Goal: Transaction & Acquisition: Book appointment/travel/reservation

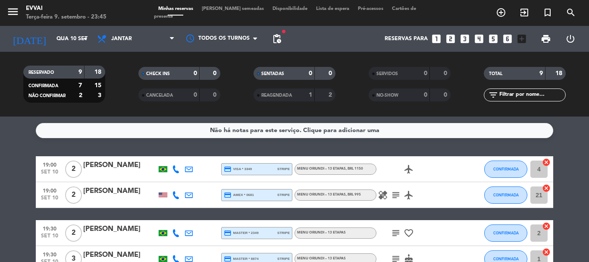
click at [57, 48] on div "[DATE] Qua 10 set arrow_drop_down" at bounding box center [49, 38] width 86 height 19
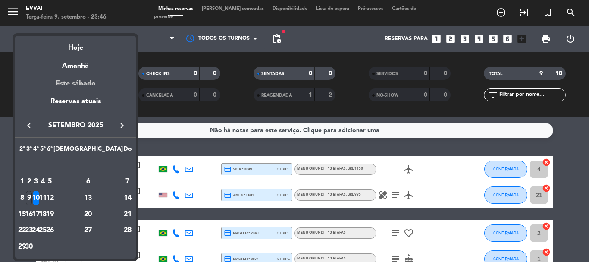
click at [82, 81] on div "Este sábado" at bounding box center [75, 84] width 121 height 24
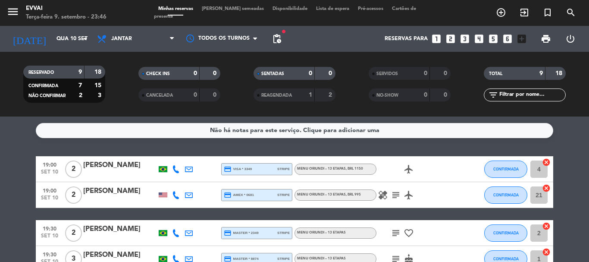
type input "Sáb 13 set"
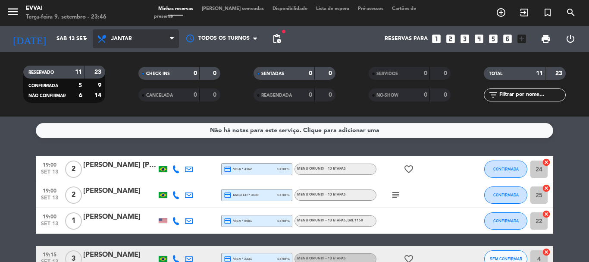
click at [131, 47] on span "Jantar" at bounding box center [136, 38] width 86 height 19
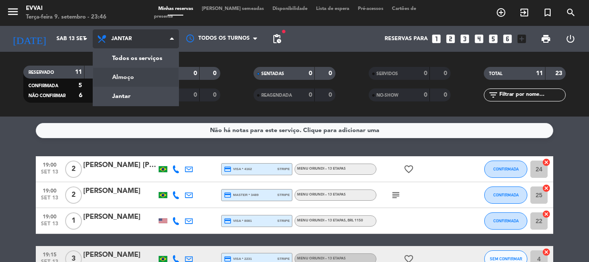
click at [145, 78] on div "menu Evvai Terça-feira 9. setembro - 23:46 Minhas reservas Mesas semeadas Dispo…" at bounding box center [294, 58] width 589 height 116
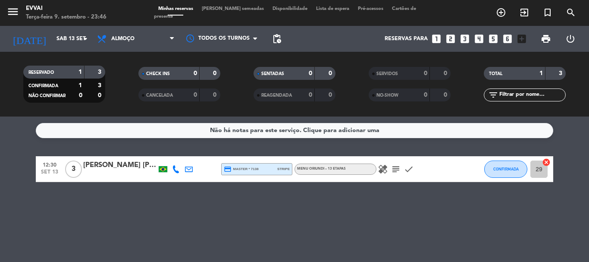
click at [449, 40] on icon "looks_two" at bounding box center [450, 38] width 11 height 11
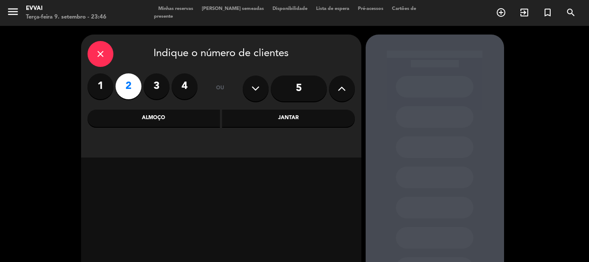
click at [98, 87] on label "1" at bounding box center [100, 86] width 26 height 26
click at [173, 121] on div "Almoço" at bounding box center [153, 117] width 133 height 17
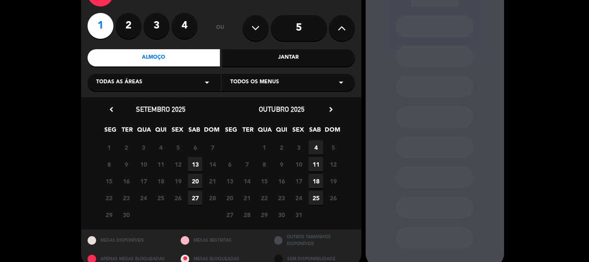
scroll to position [73, 0]
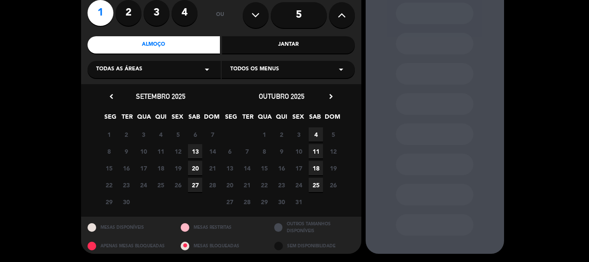
click at [198, 153] on span "13" at bounding box center [195, 151] width 14 height 14
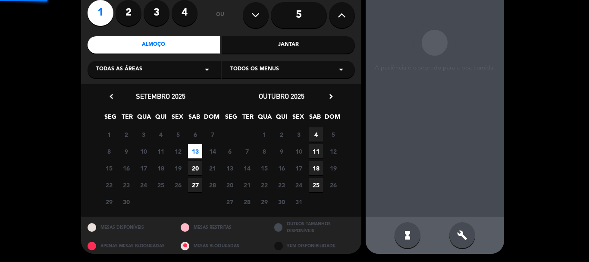
scroll to position [34, 0]
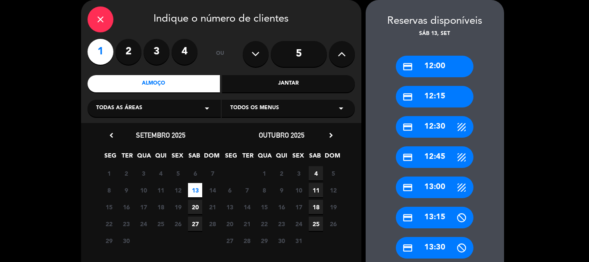
click at [431, 122] on div "credit_card 12:30" at bounding box center [435, 127] width 78 height 22
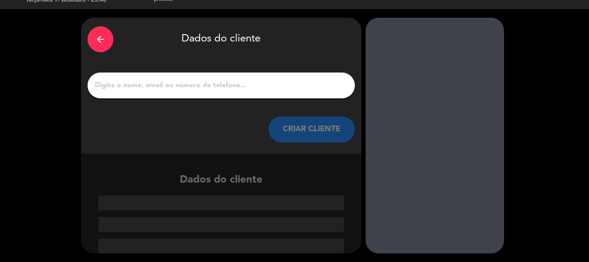
scroll to position [17, 0]
click at [246, 89] on input "1" at bounding box center [221, 85] width 254 height 12
type input "w"
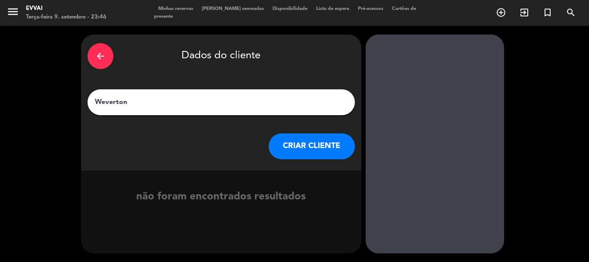
type input "Weverton"
click at [317, 154] on button "CRIAR CLIENTE" at bounding box center [311, 146] width 86 height 26
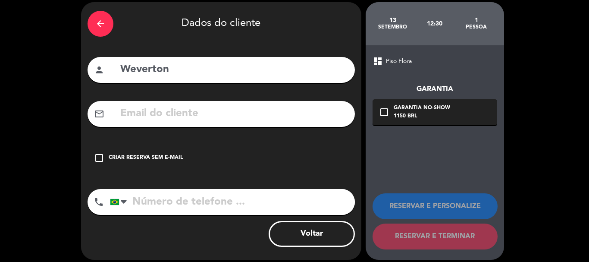
scroll to position [39, 0]
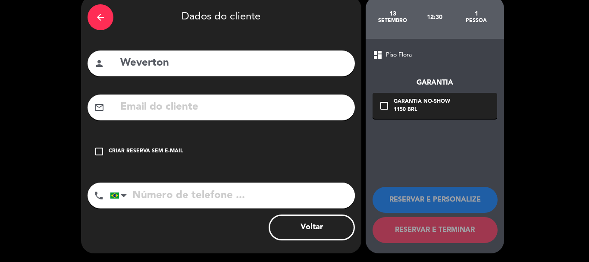
click at [144, 154] on div "Criar reserva sem e-mail" at bounding box center [146, 151] width 74 height 9
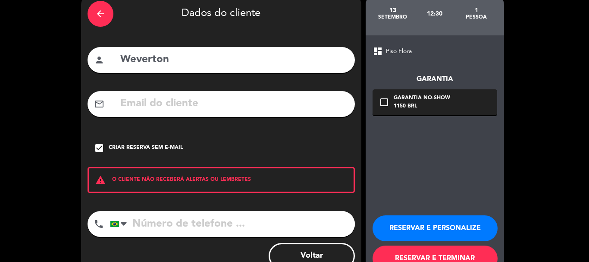
scroll to position [71, 0]
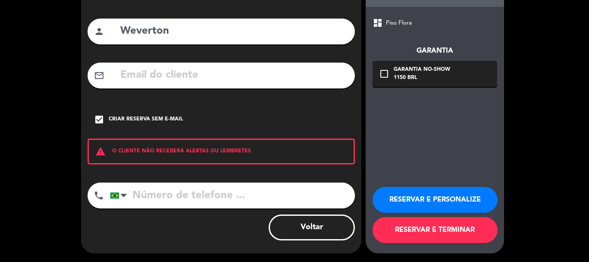
click at [404, 231] on button "RESERVAR E TERMINAR" at bounding box center [434, 230] width 125 height 26
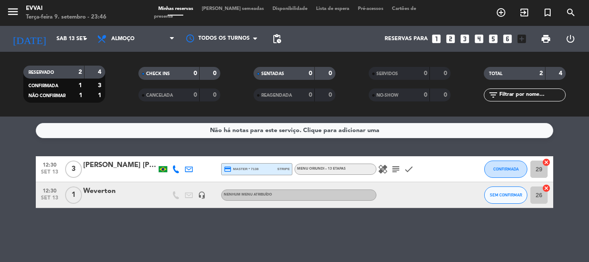
click at [106, 193] on div "Weverton" at bounding box center [119, 190] width 73 height 11
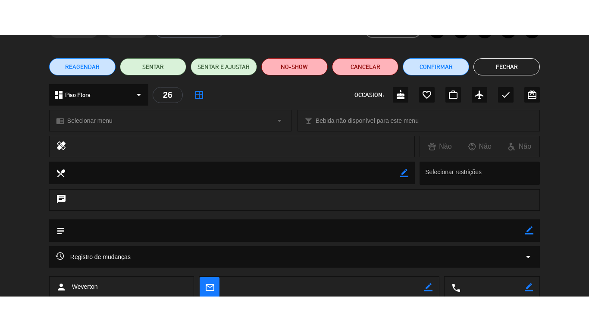
scroll to position [108, 0]
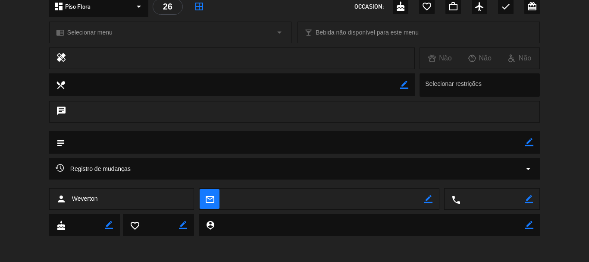
click at [527, 144] on icon "border_color" at bounding box center [529, 142] width 8 height 8
click at [526, 143] on icon at bounding box center [529, 142] width 8 height 8
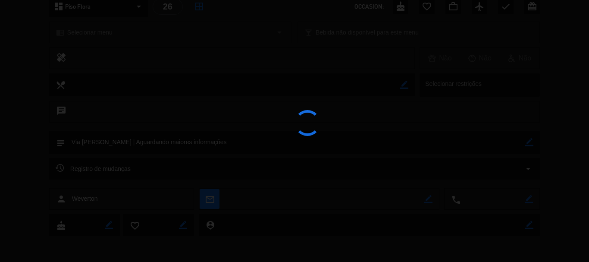
type textarea "Via [PERSON_NAME] | Aguardando maiores informações"
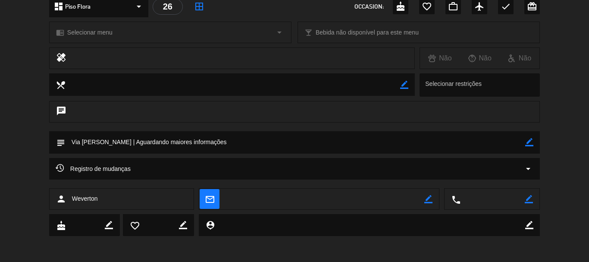
scroll to position [0, 0]
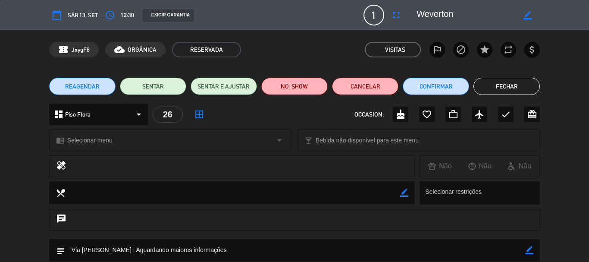
click at [503, 84] on button "Fechar" at bounding box center [506, 86] width 66 height 17
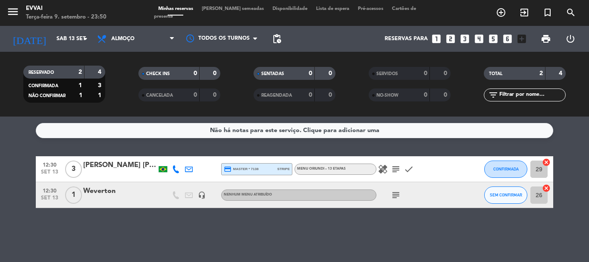
click at [125, 195] on div "Weverton" at bounding box center [119, 190] width 73 height 11
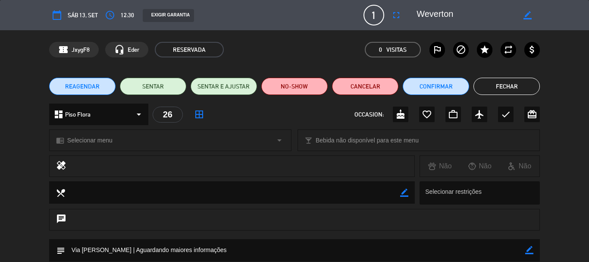
click at [530, 12] on icon "border_color" at bounding box center [527, 15] width 8 height 8
click at [511, 16] on textarea at bounding box center [465, 15] width 99 height 16
type textarea "[PERSON_NAME]"
click at [527, 18] on icon at bounding box center [527, 15] width 8 height 8
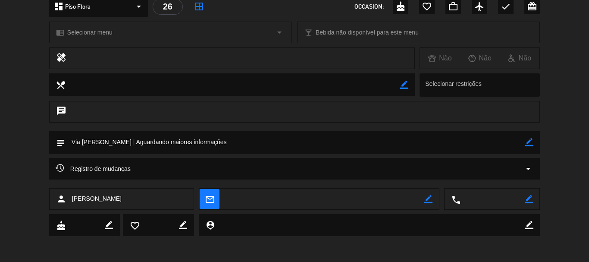
click at [532, 142] on icon "border_color" at bounding box center [529, 142] width 8 height 8
click at [458, 148] on textarea at bounding box center [295, 142] width 460 height 22
click at [529, 145] on icon at bounding box center [529, 142] width 8 height 8
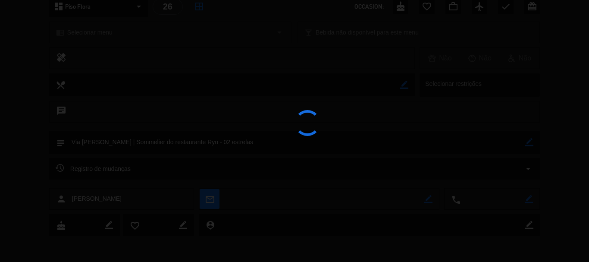
type textarea "Via [PERSON_NAME] | Sommelier do restaurante Ryo - 02 estrelas"
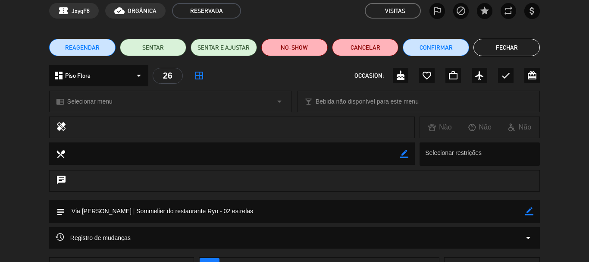
scroll to position [0, 0]
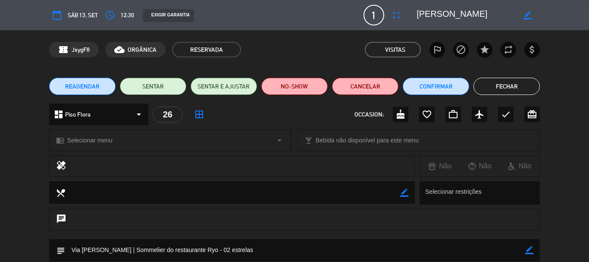
click at [496, 92] on button "Fechar" at bounding box center [506, 86] width 66 height 17
